Goal: Information Seeking & Learning: Learn about a topic

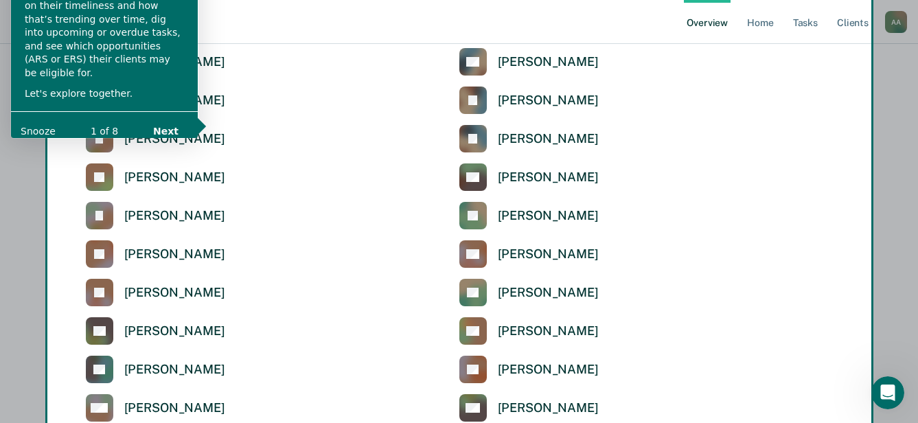
scroll to position [2879, 0]
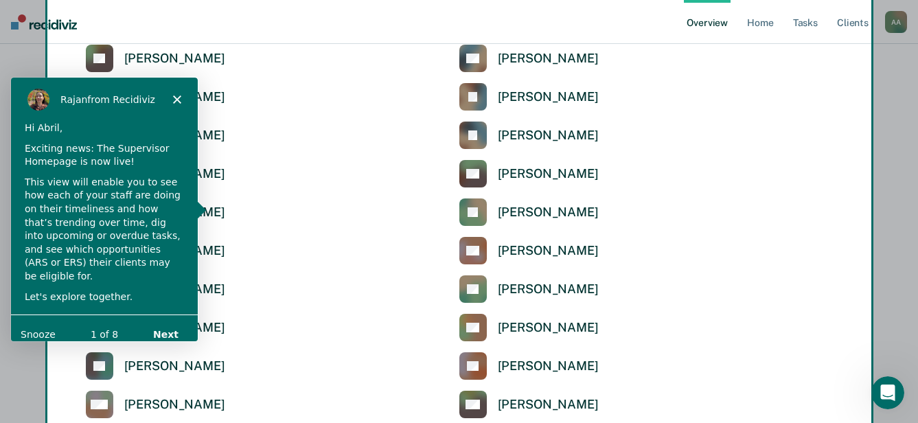
click at [173, 97] on icon "Close" at bounding box center [176, 99] width 8 height 8
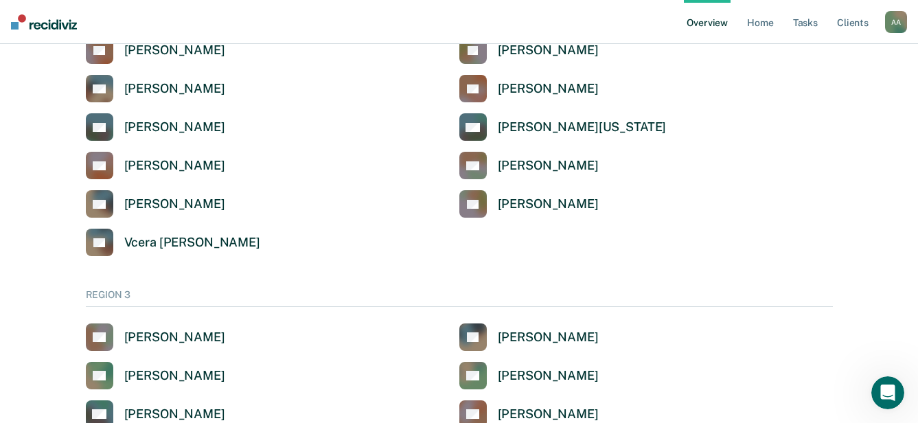
scroll to position [2054, 0]
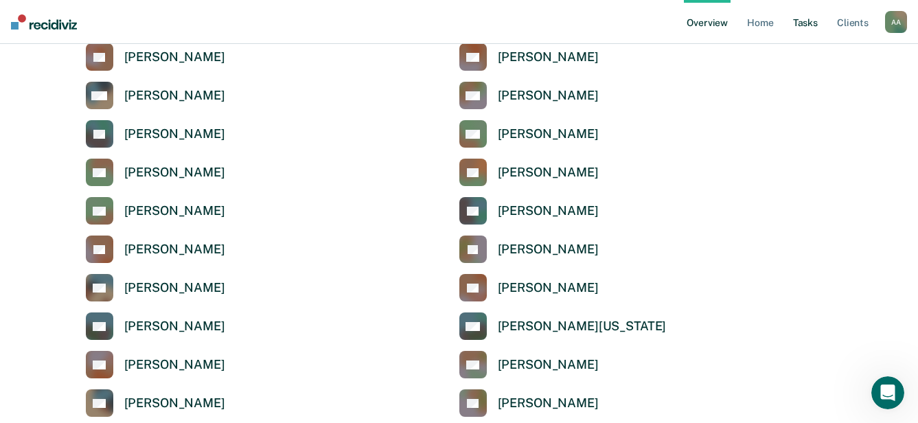
click at [808, 23] on link "Tasks" at bounding box center [806, 22] width 30 height 44
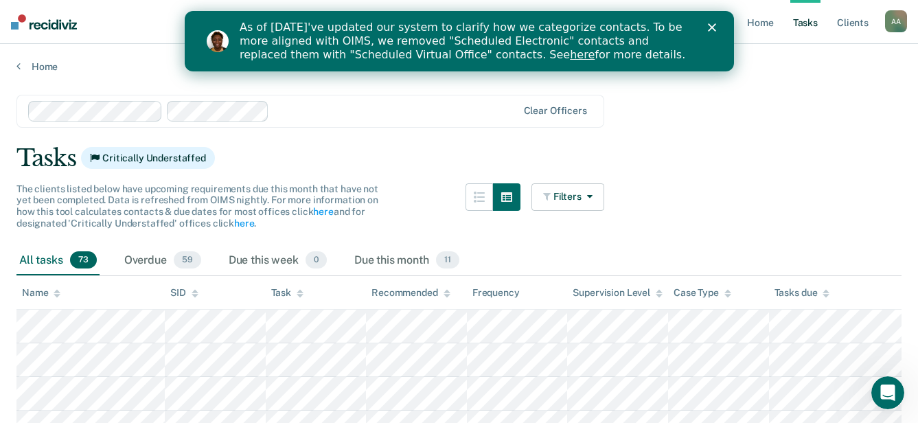
click at [703, 30] on div "As of 7/29, we've updated our system to clarify how we categorize contacts. To …" at bounding box center [475, 40] width 473 height 49
click at [712, 31] on icon "Close" at bounding box center [711, 27] width 8 height 8
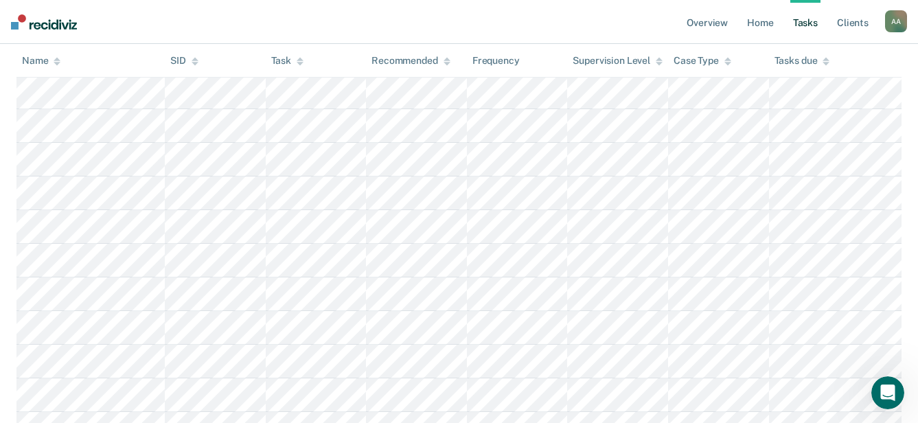
scroll to position [618, 0]
click at [715, 19] on link "Overview" at bounding box center [707, 22] width 47 height 44
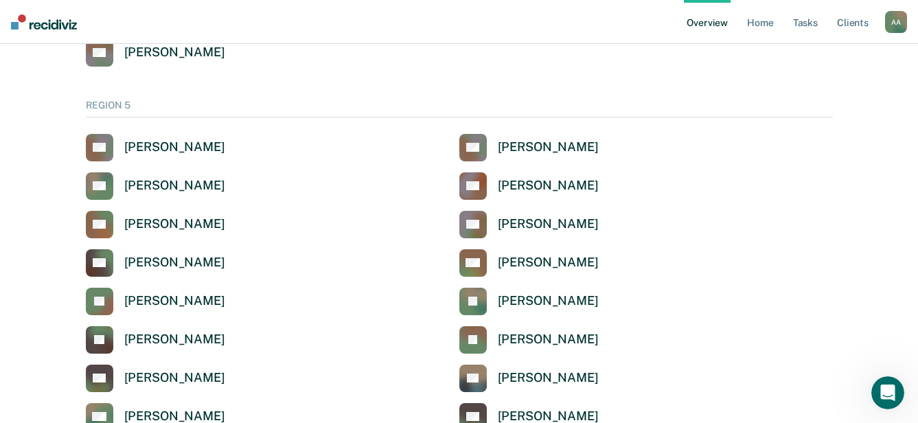
scroll to position [4739, 0]
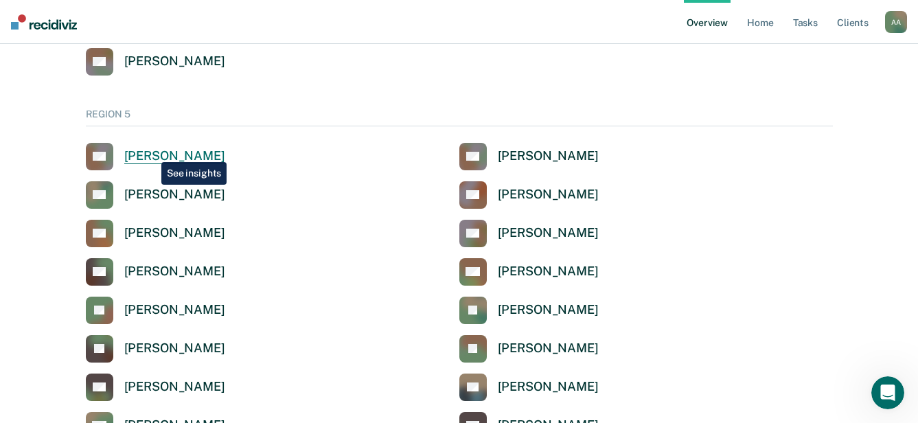
click at [151, 152] on div "Abril Acuna" at bounding box center [174, 156] width 101 height 16
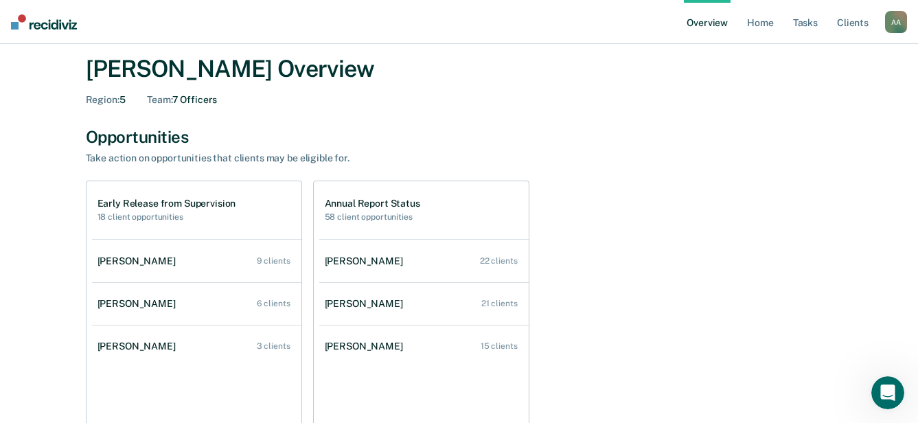
scroll to position [69, 0]
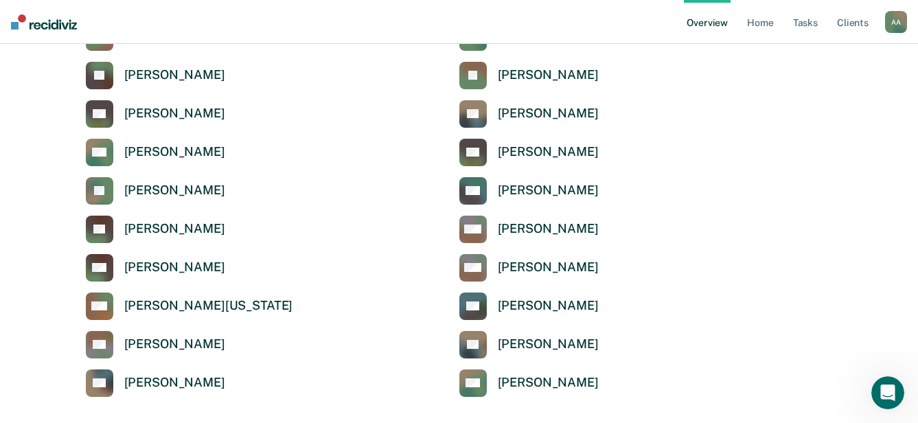
scroll to position [5014, 0]
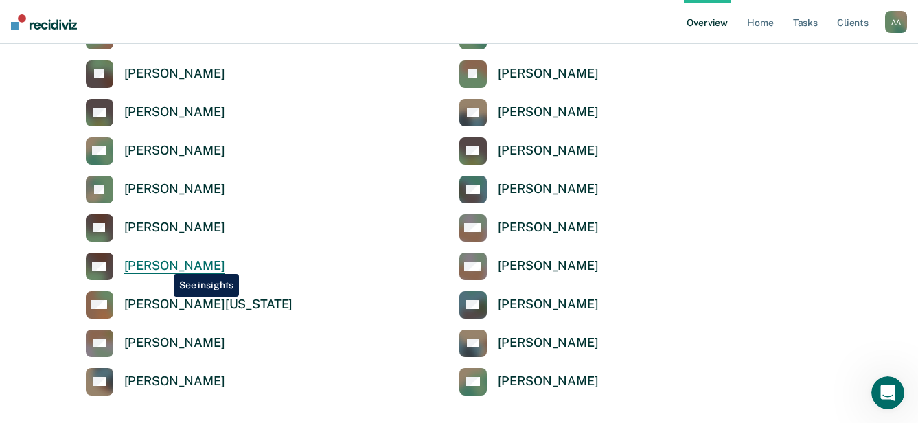
click at [163, 264] on div "Michael Bejarano" at bounding box center [174, 266] width 101 height 16
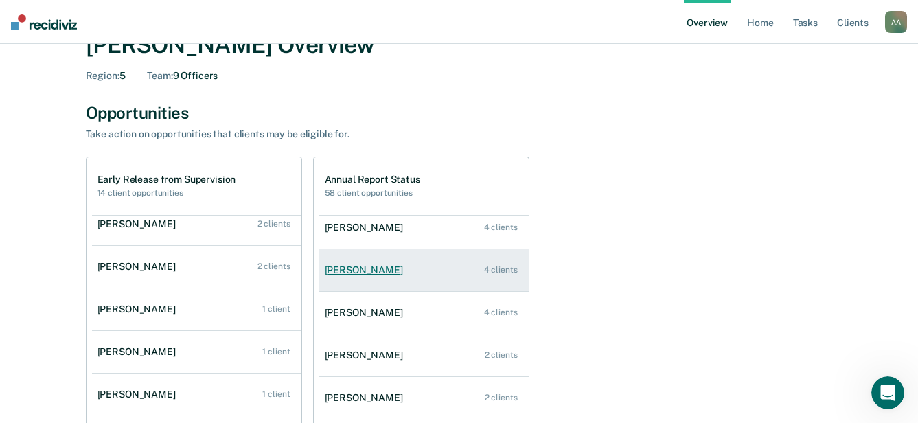
scroll to position [141, 0]
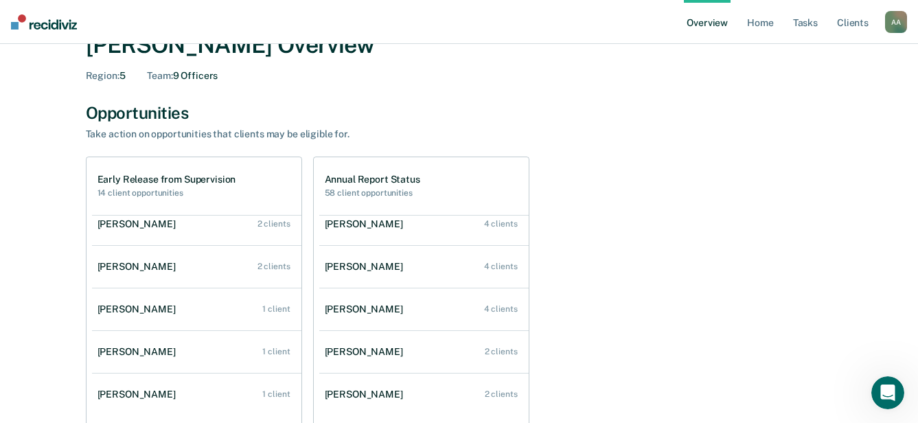
scroll to position [5014, 0]
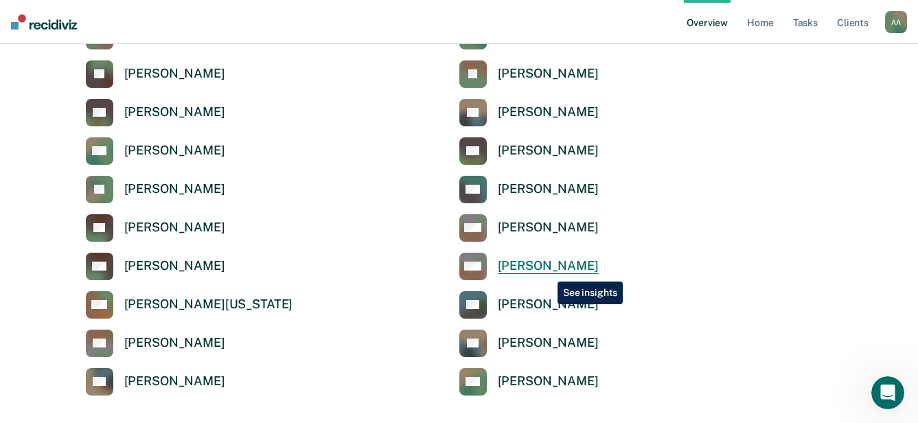
click at [547, 271] on div "Miguel Marquez" at bounding box center [548, 266] width 101 height 16
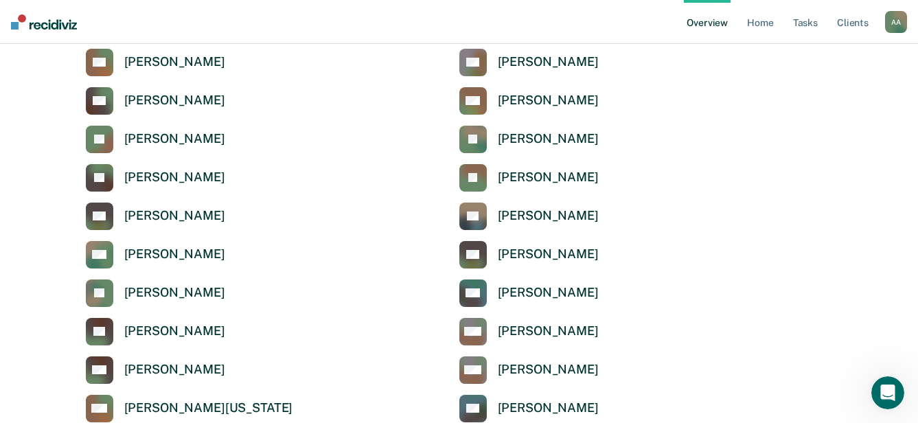
scroll to position [4877, 0]
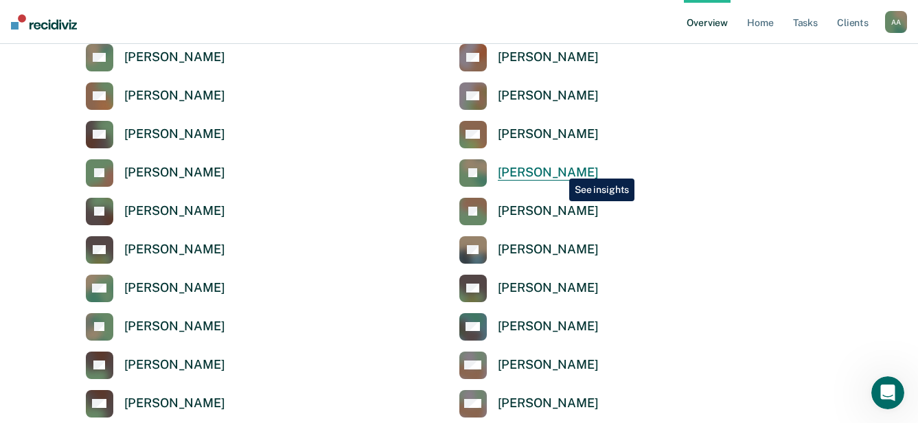
click at [559, 168] on div "Jennifer Lucero" at bounding box center [548, 173] width 101 height 16
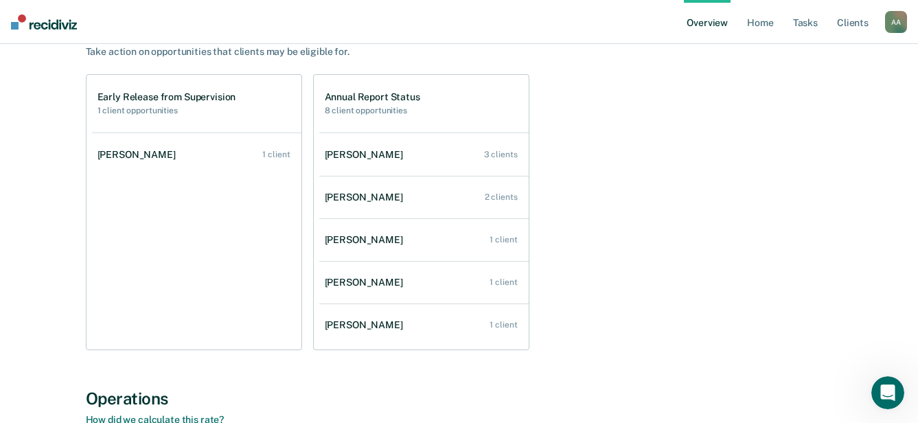
scroll to position [69, 0]
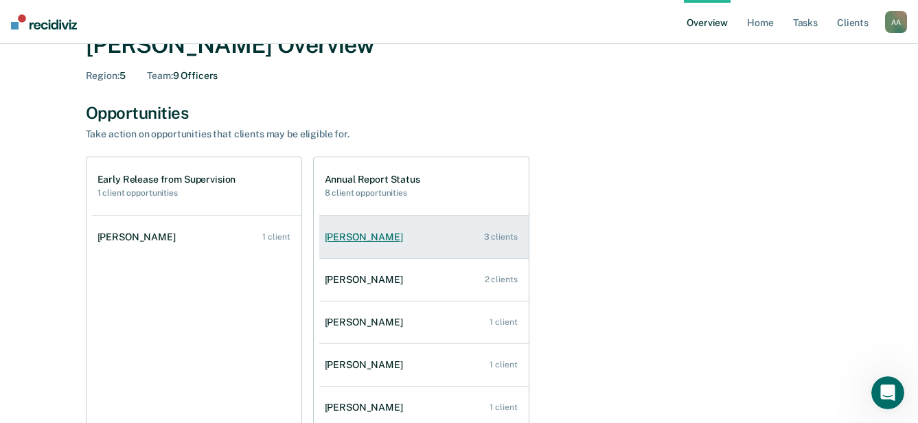
click at [356, 239] on div "Rebekah Mejia" at bounding box center [367, 237] width 84 height 12
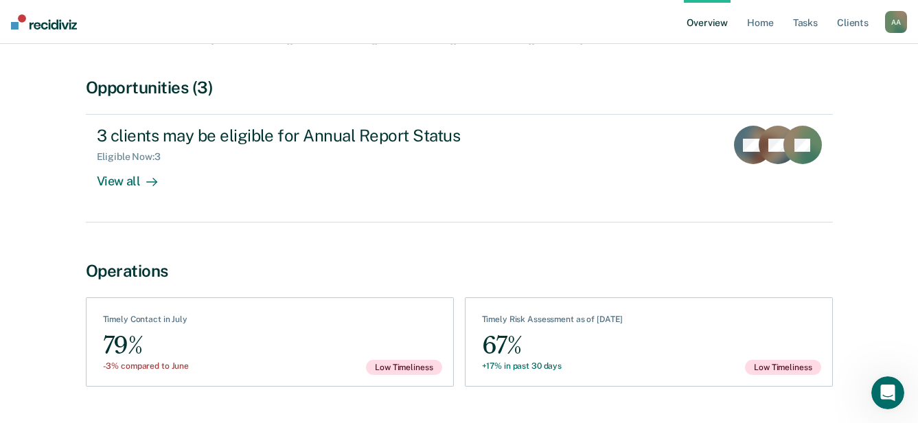
scroll to position [71, 0]
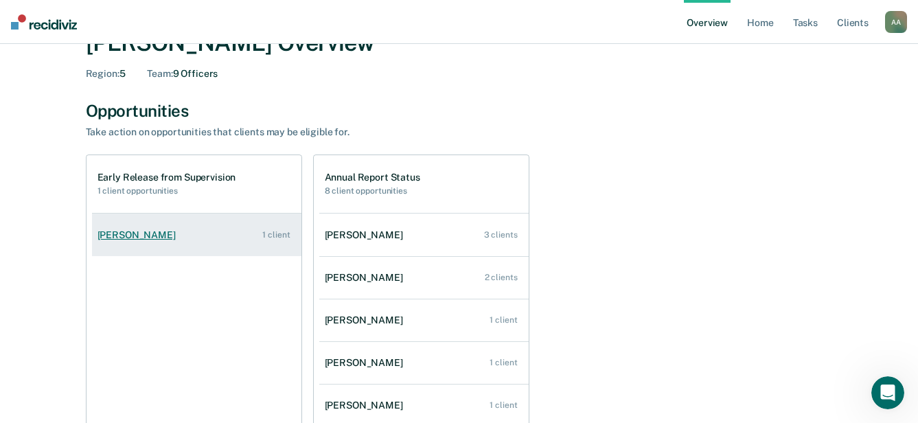
scroll to position [137, 0]
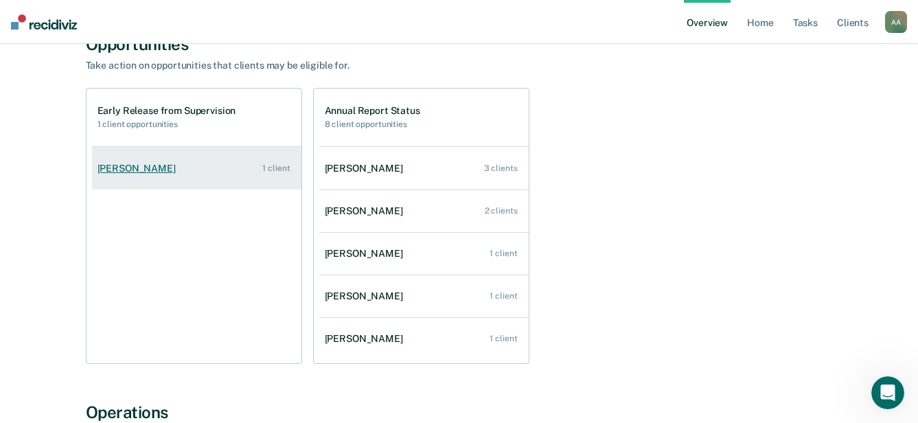
click at [230, 169] on link "Angel Ruiz 1 client" at bounding box center [196, 168] width 209 height 39
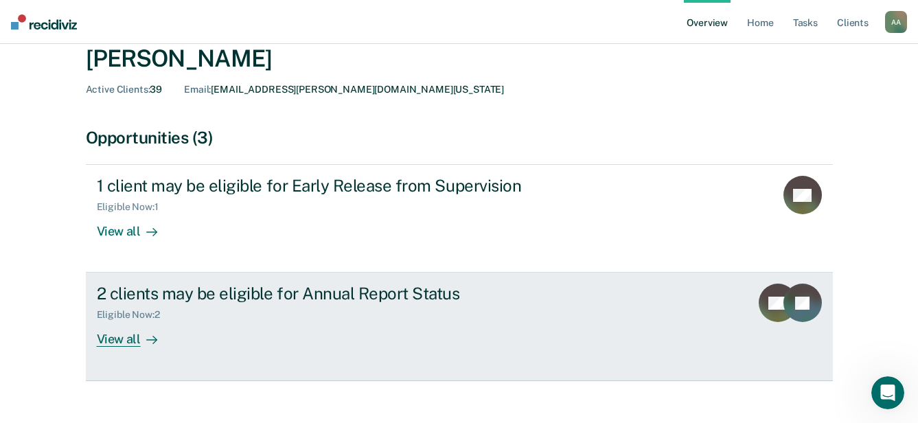
scroll to position [42, 0]
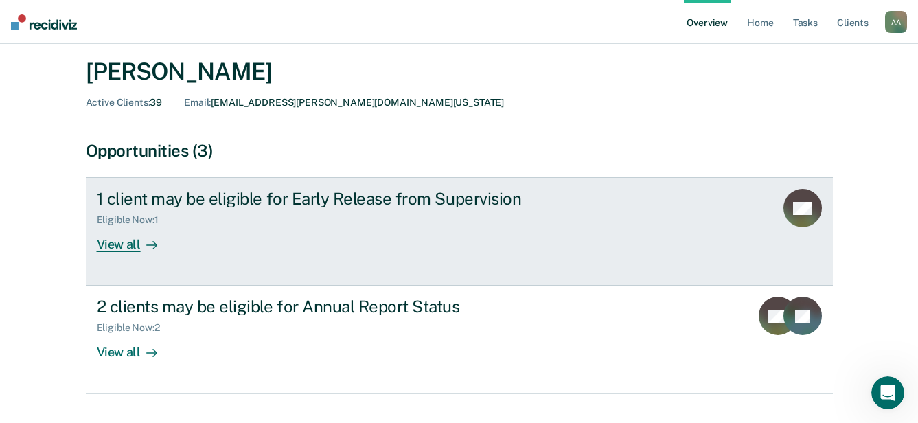
click at [134, 241] on div "View all" at bounding box center [135, 239] width 77 height 27
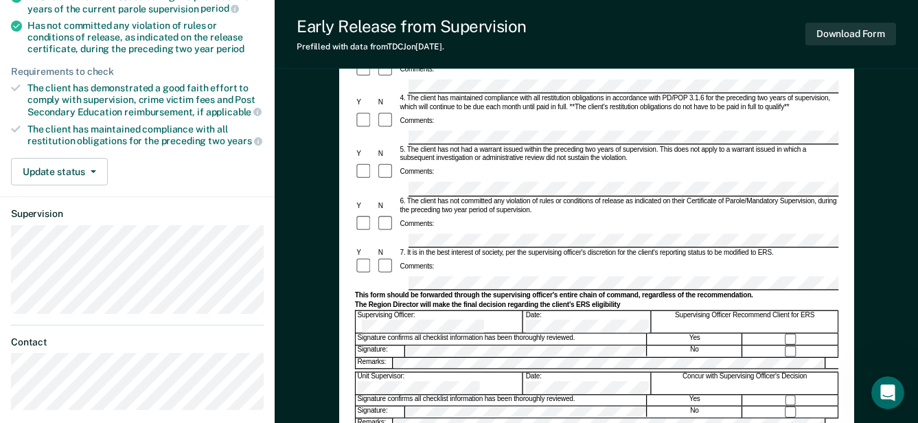
scroll to position [412, 0]
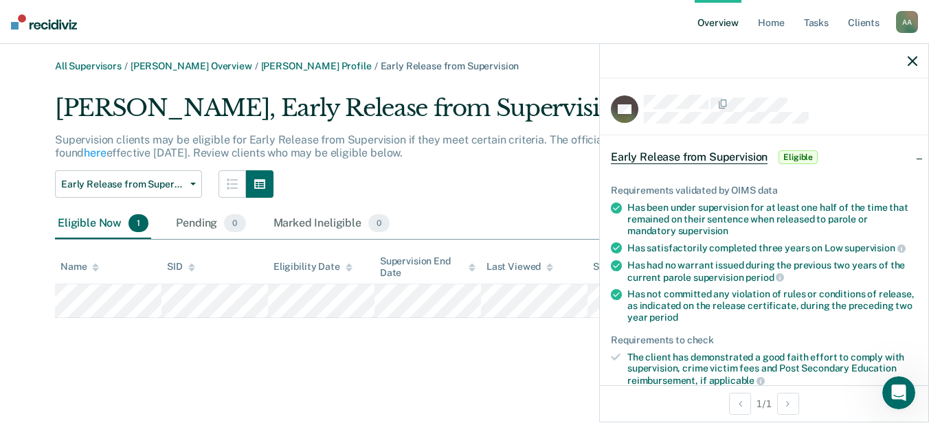
click at [67, 19] on img at bounding box center [44, 21] width 66 height 15
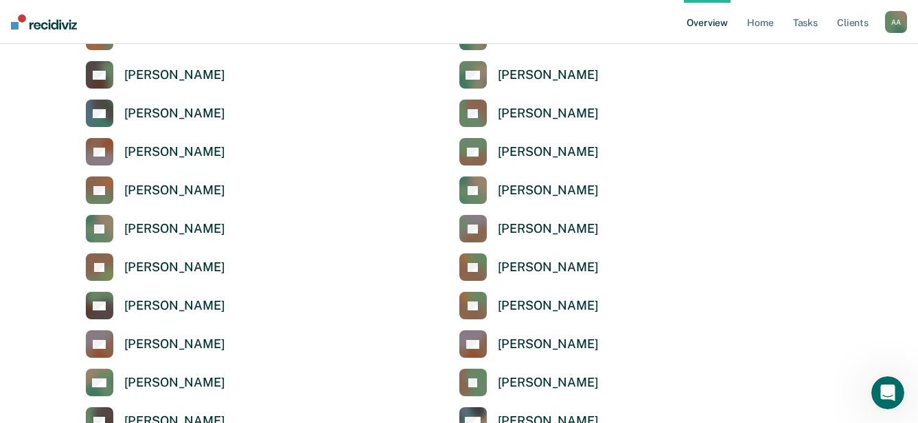
scroll to position [481, 0]
